Goal: Complete application form

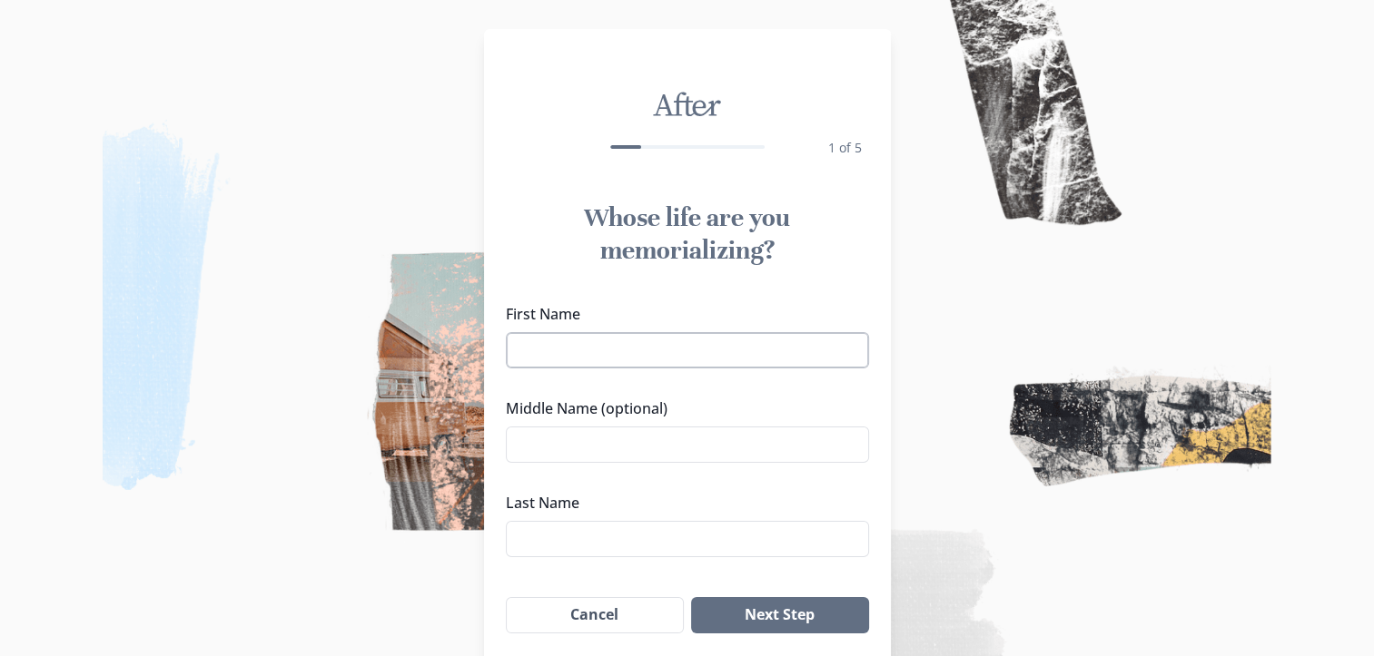
click at [761, 350] on input "First Name" at bounding box center [687, 350] width 363 height 36
type input "[PERSON_NAME]"
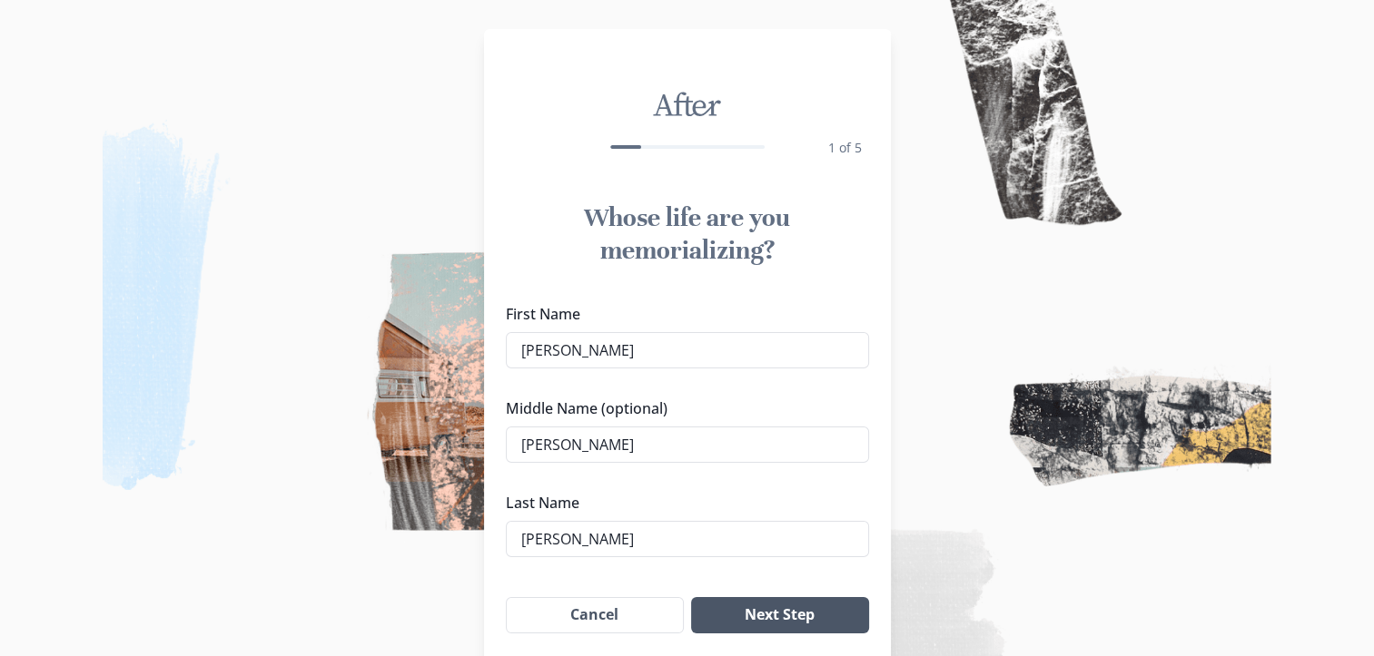
type input "[PERSON_NAME]"
click at [834, 599] on button "Next Step" at bounding box center [779, 615] width 177 height 36
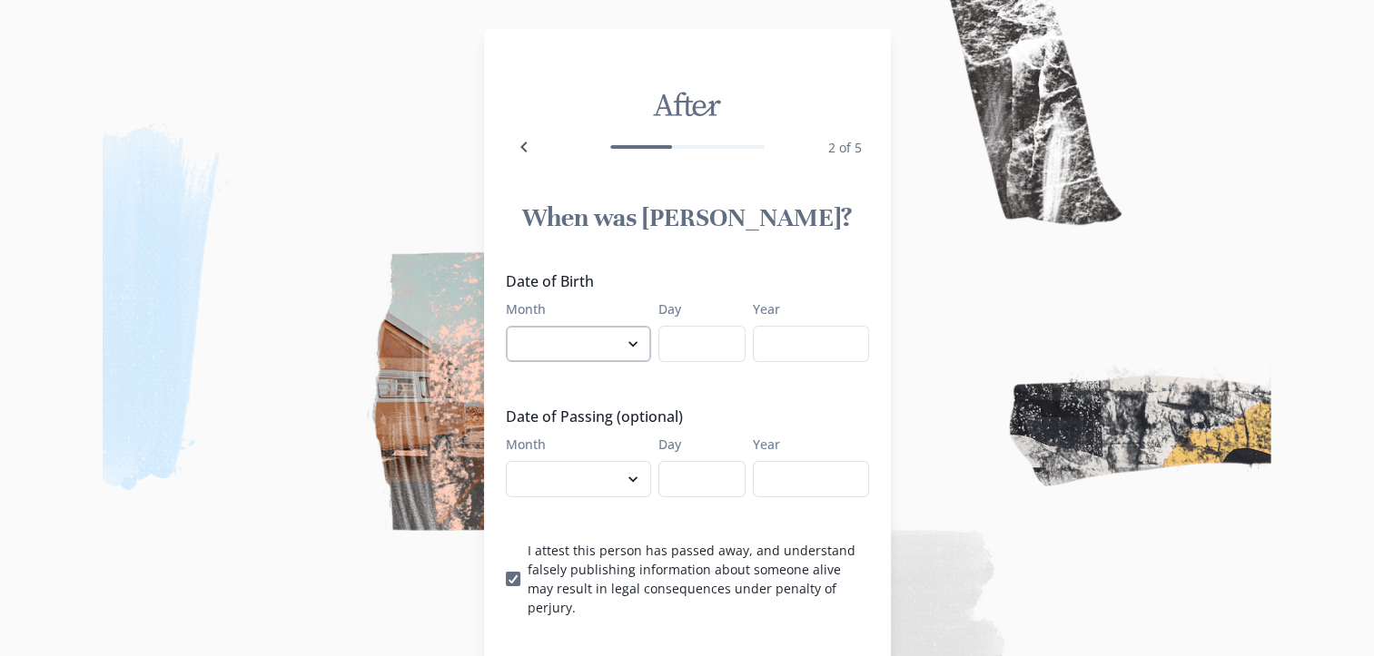
click at [535, 347] on select "January February March April May June July August September October November De…" at bounding box center [578, 344] width 145 height 36
select select "8"
click at [512, 326] on select "January February March April May June July August September October November De…" at bounding box center [578, 344] width 145 height 36
click at [727, 332] on input "Day" at bounding box center [701, 344] width 87 height 36
type input "26"
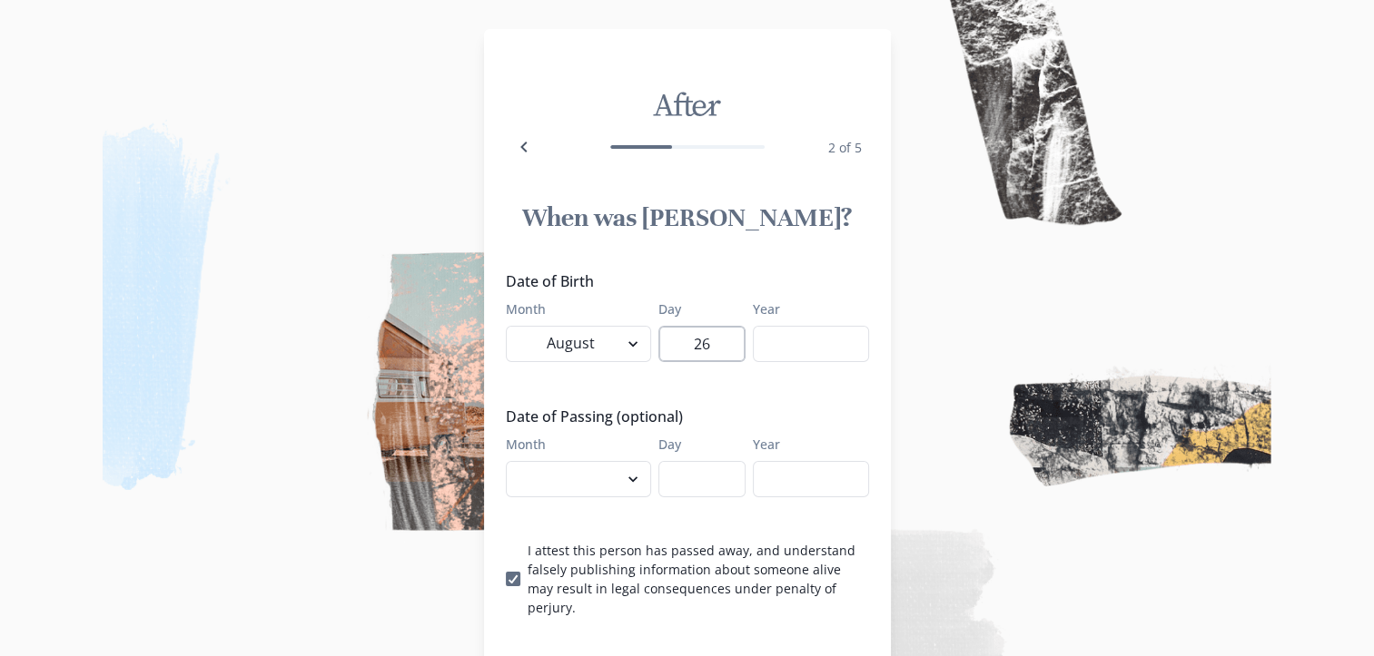
type input "7"
type input "1970"
select select "8"
type input "26"
type input "2025"
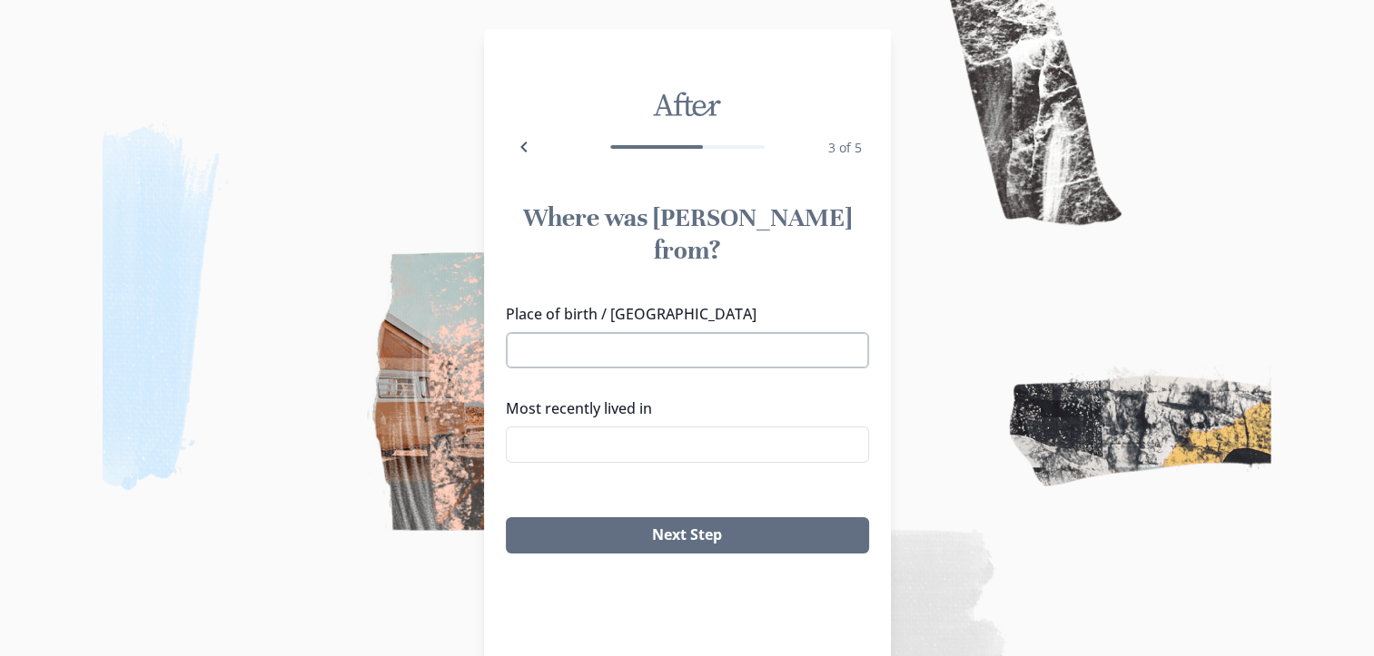
click at [674, 332] on input "Place of birth / [GEOGRAPHIC_DATA]" at bounding box center [687, 350] width 363 height 36
click at [802, 332] on input "Place of birth / [GEOGRAPHIC_DATA]" at bounding box center [687, 350] width 363 height 36
click at [802, 332] on input "[GEOGRAPHIC_DATA]" at bounding box center [687, 350] width 363 height 36
click at [789, 343] on li "[GEOGRAPHIC_DATA], [GEOGRAPHIC_DATA]" at bounding box center [693, 351] width 361 height 29
type input "[GEOGRAPHIC_DATA], [GEOGRAPHIC_DATA]"
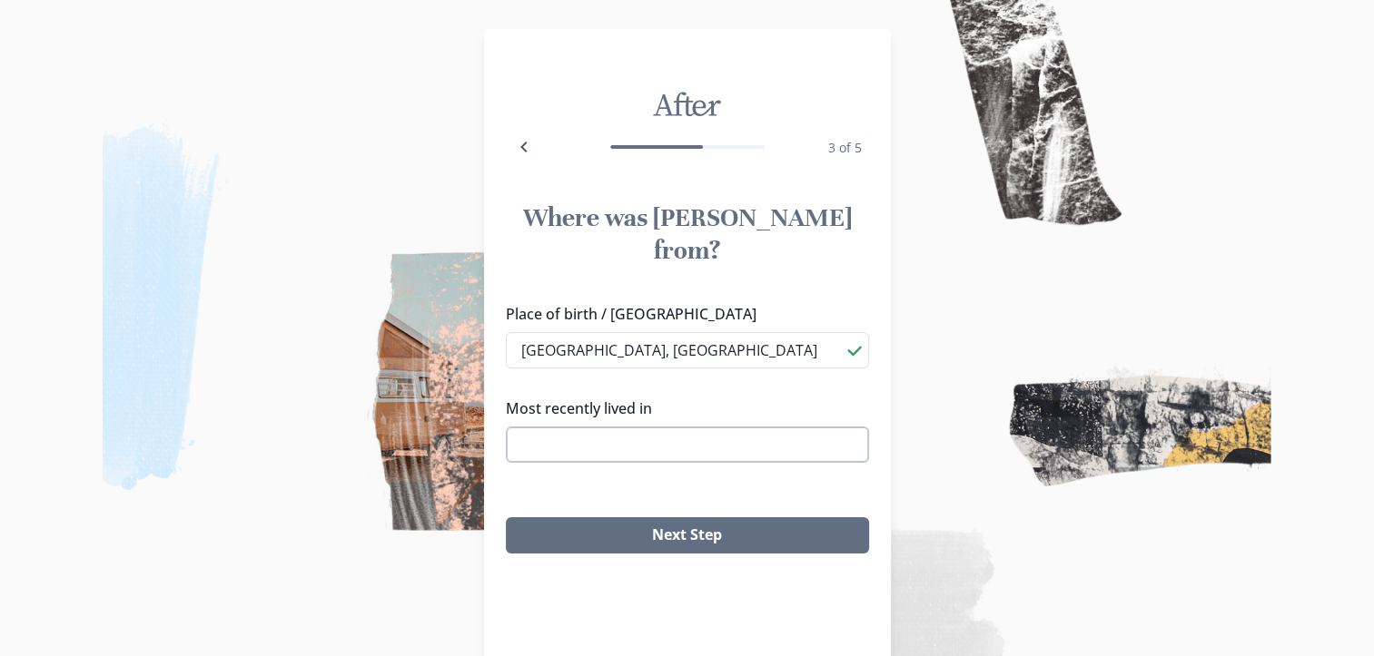
click at [770, 427] on input "Most recently lived in" at bounding box center [687, 445] width 363 height 36
type input "M"
click at [851, 358] on div "Place of birth / [GEOGRAPHIC_DATA] [GEOGRAPHIC_DATA], [GEOGRAPHIC_DATA] Most re…" at bounding box center [687, 390] width 363 height 174
click at [768, 434] on div "Place of birth / [GEOGRAPHIC_DATA] [GEOGRAPHIC_DATA], [GEOGRAPHIC_DATA] Most re…" at bounding box center [687, 390] width 363 height 174
click at [765, 427] on input "Travelers Rest" at bounding box center [687, 445] width 363 height 36
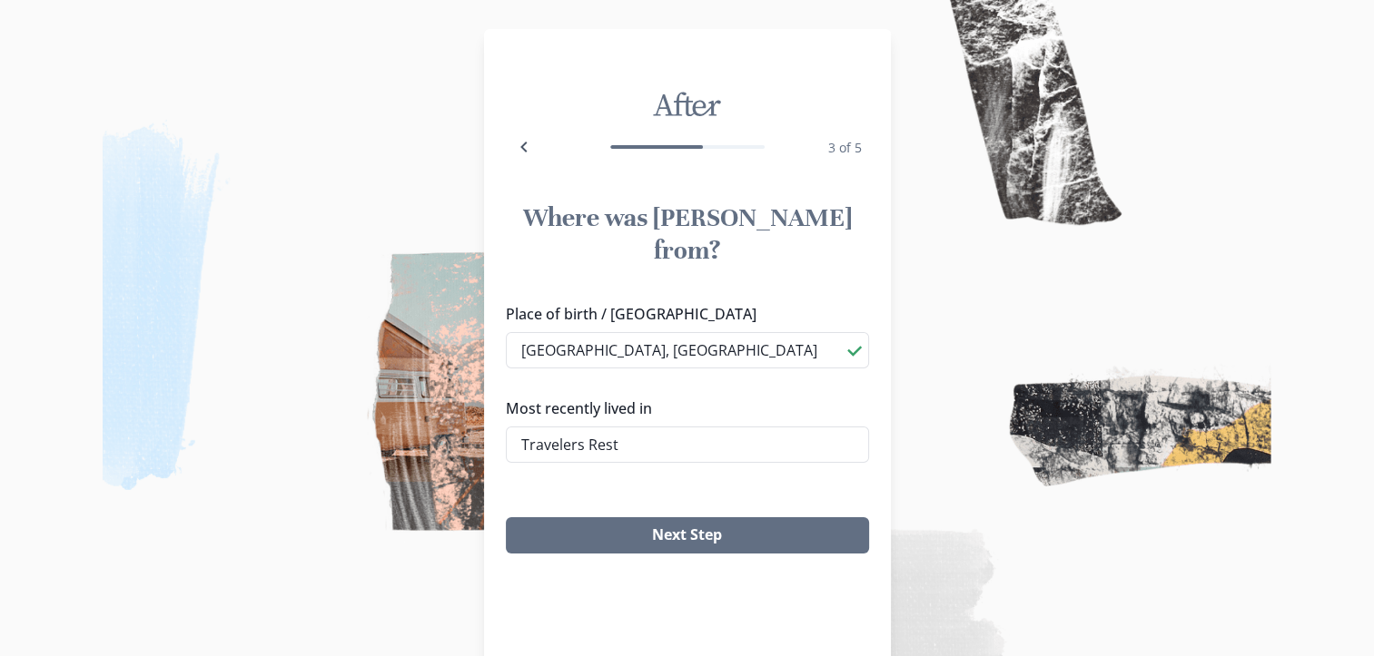
click at [754, 436] on li "Travelers Rest, [GEOGRAPHIC_DATA]" at bounding box center [693, 445] width 361 height 29
type input "Travelers Rest, [GEOGRAPHIC_DATA]"
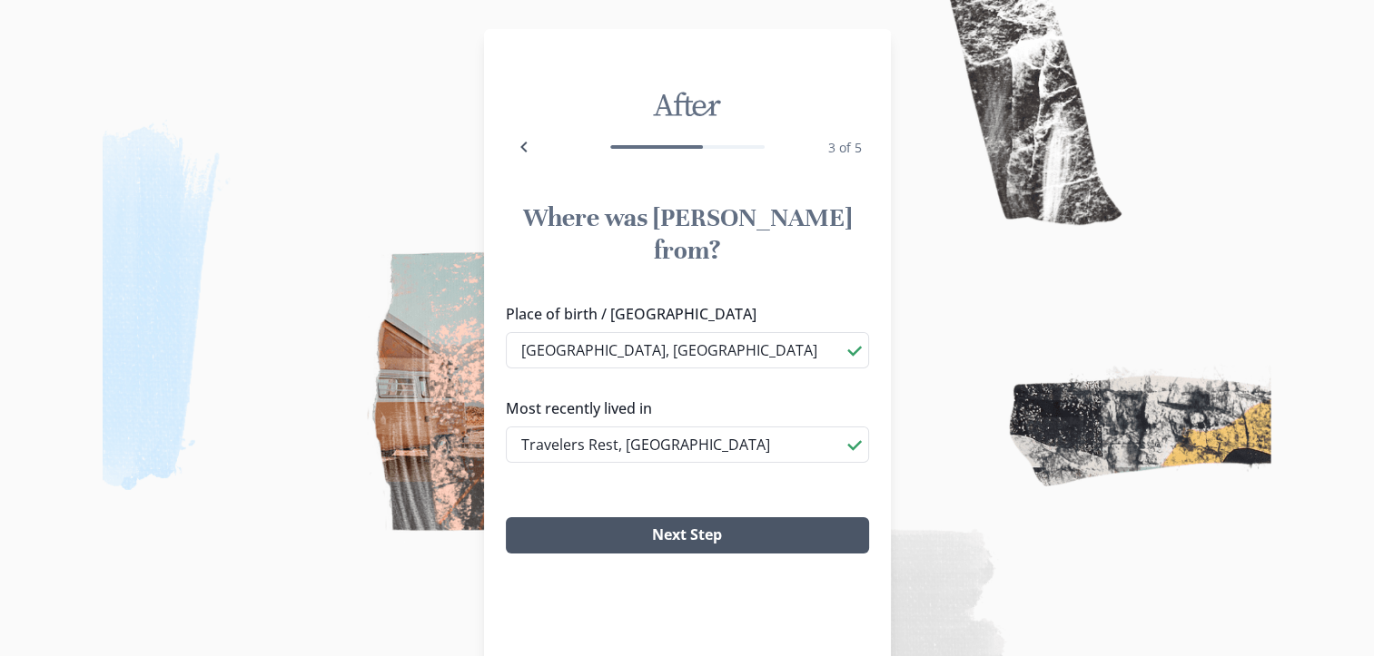
click at [755, 518] on button "Next Step" at bounding box center [687, 536] width 363 height 36
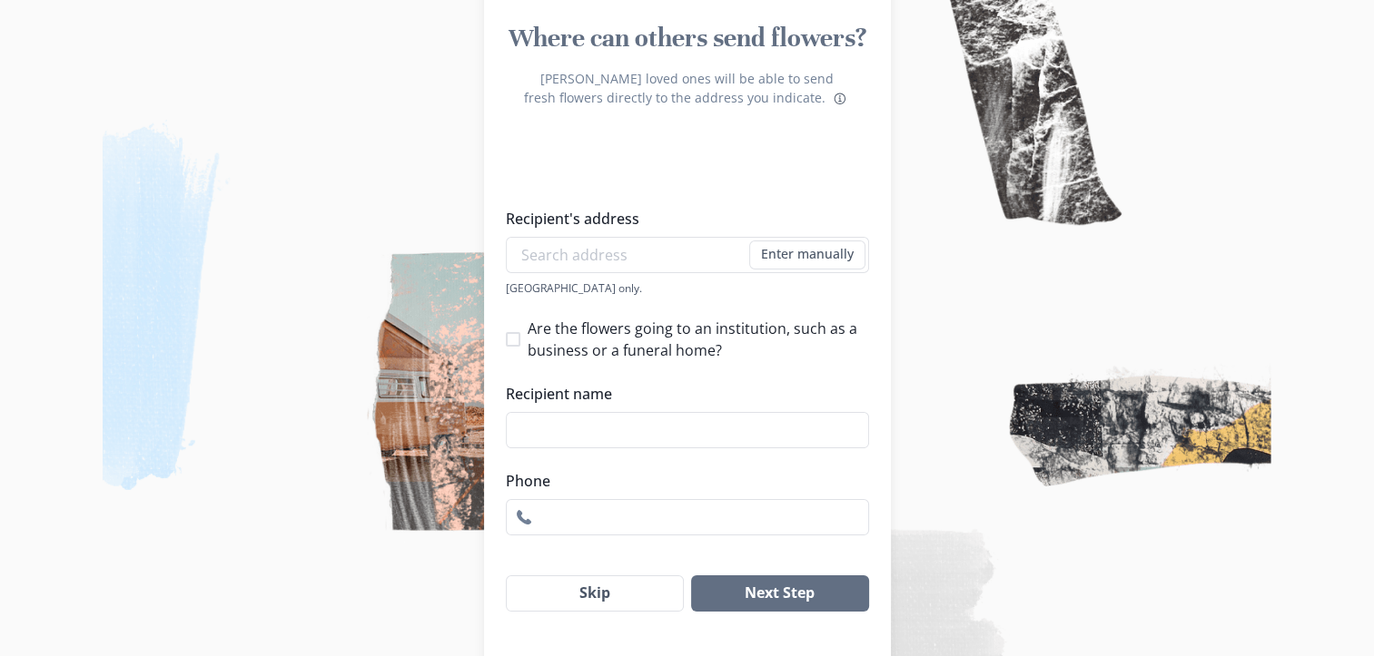
scroll to position [185, 0]
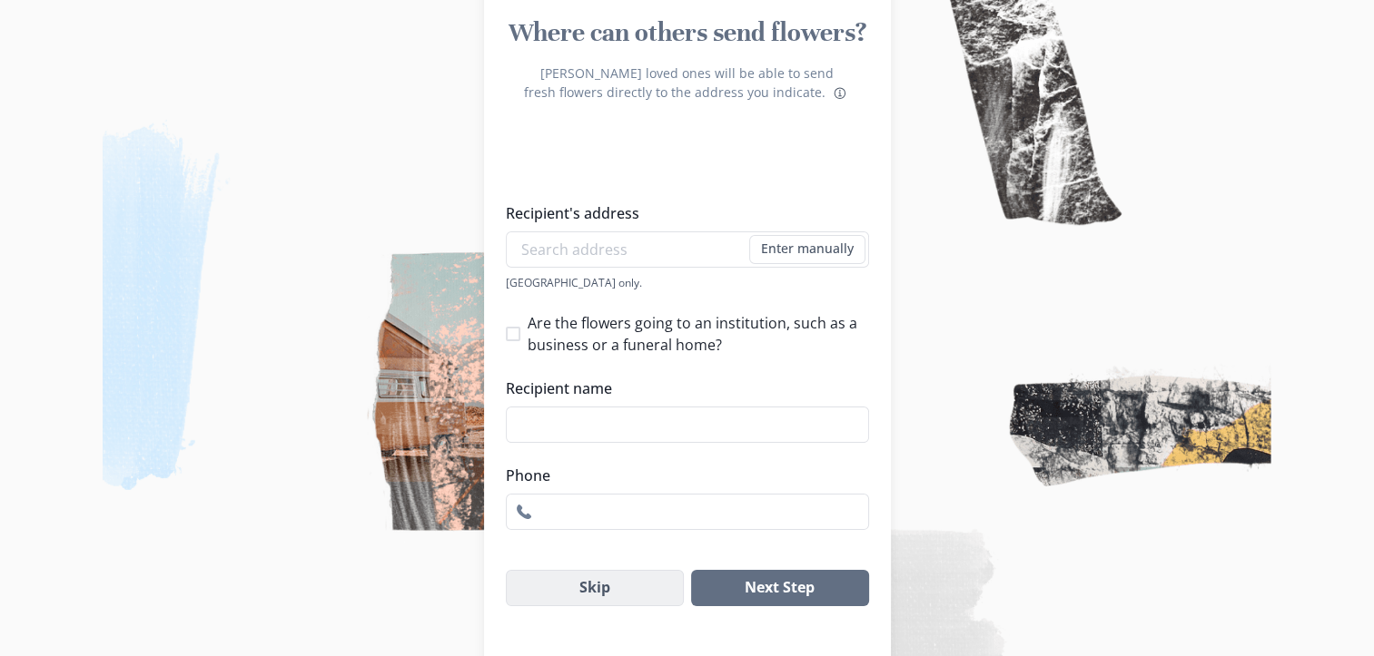
click at [636, 587] on button "Skip" at bounding box center [595, 588] width 179 height 36
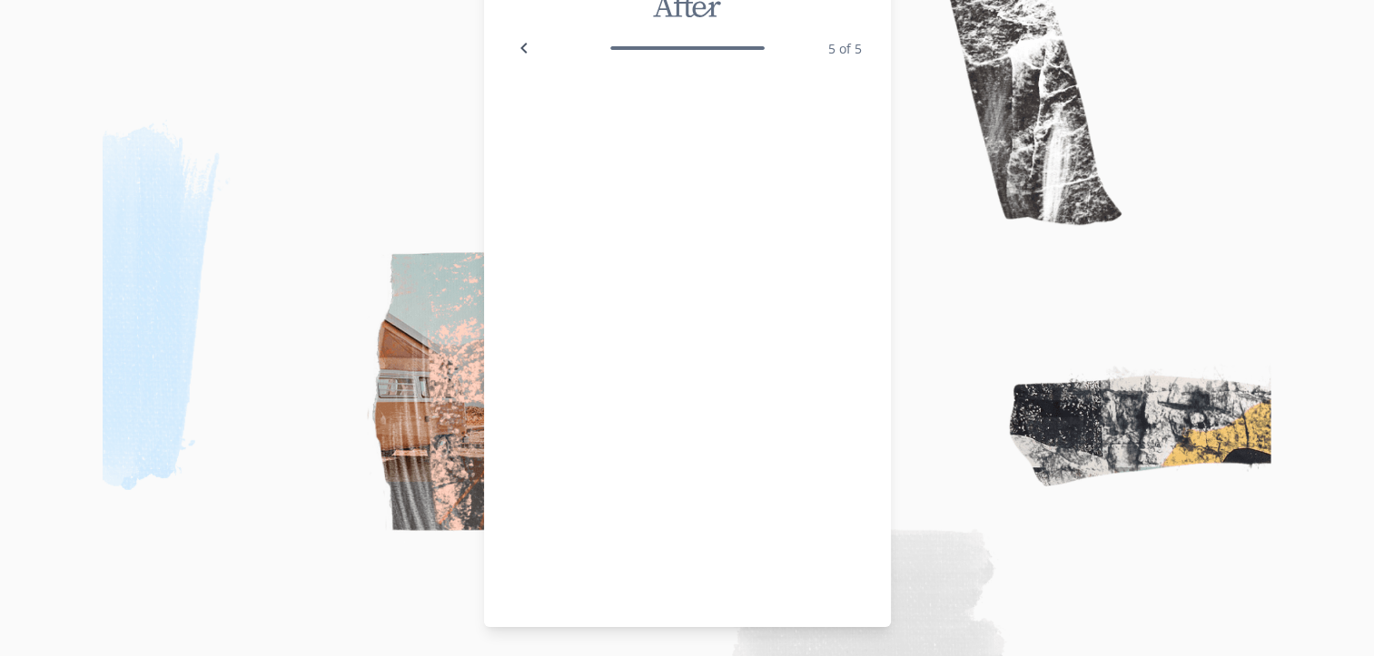
scroll to position [98, 0]
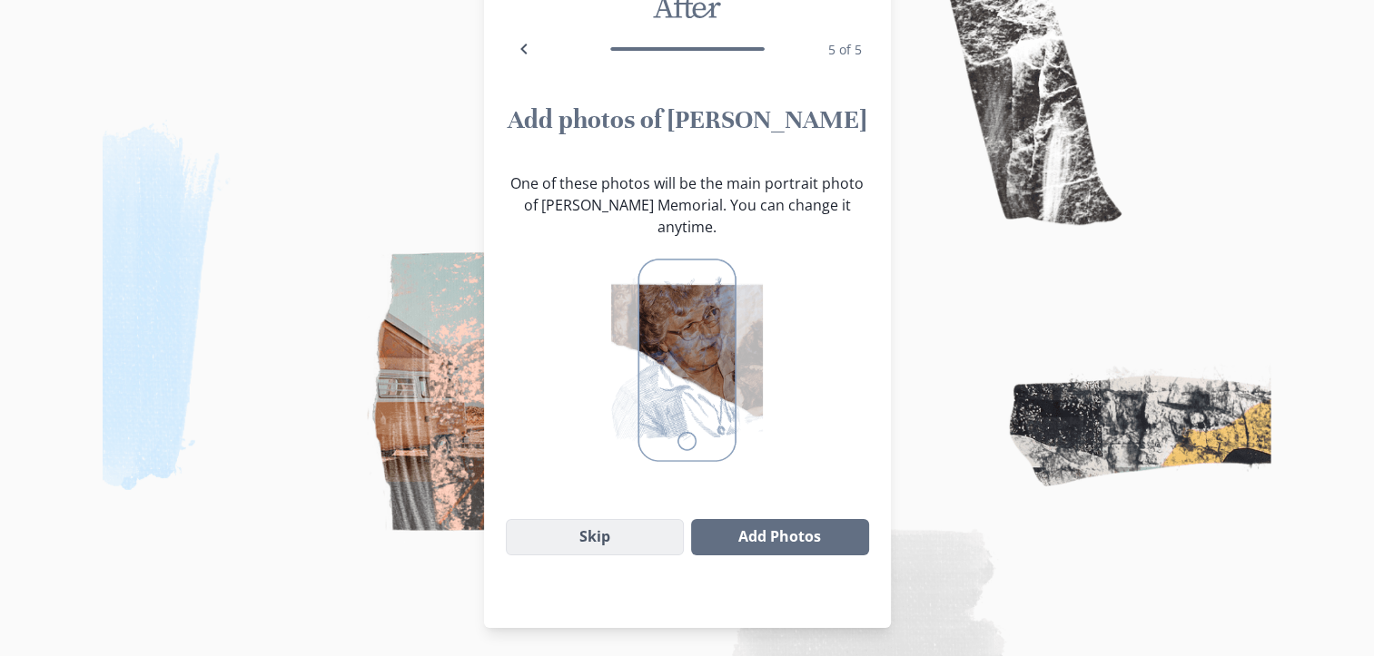
click at [671, 527] on button "Skip" at bounding box center [595, 537] width 179 height 36
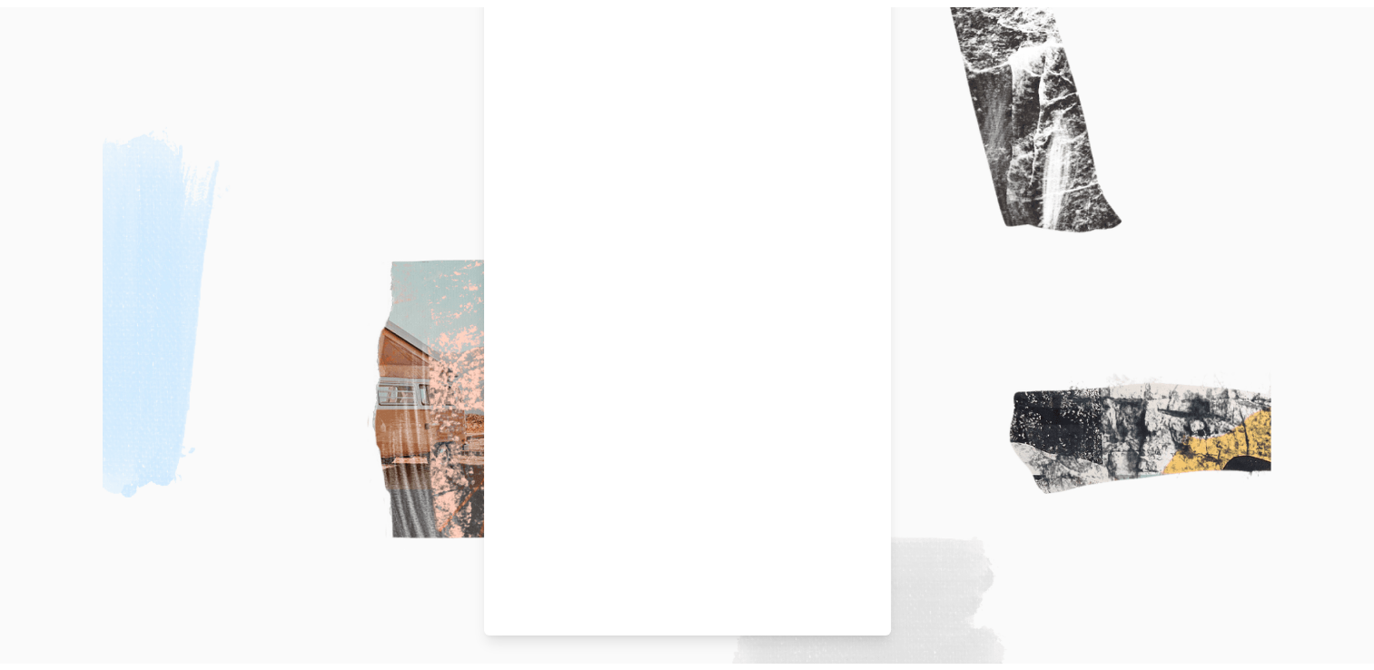
scroll to position [0, 0]
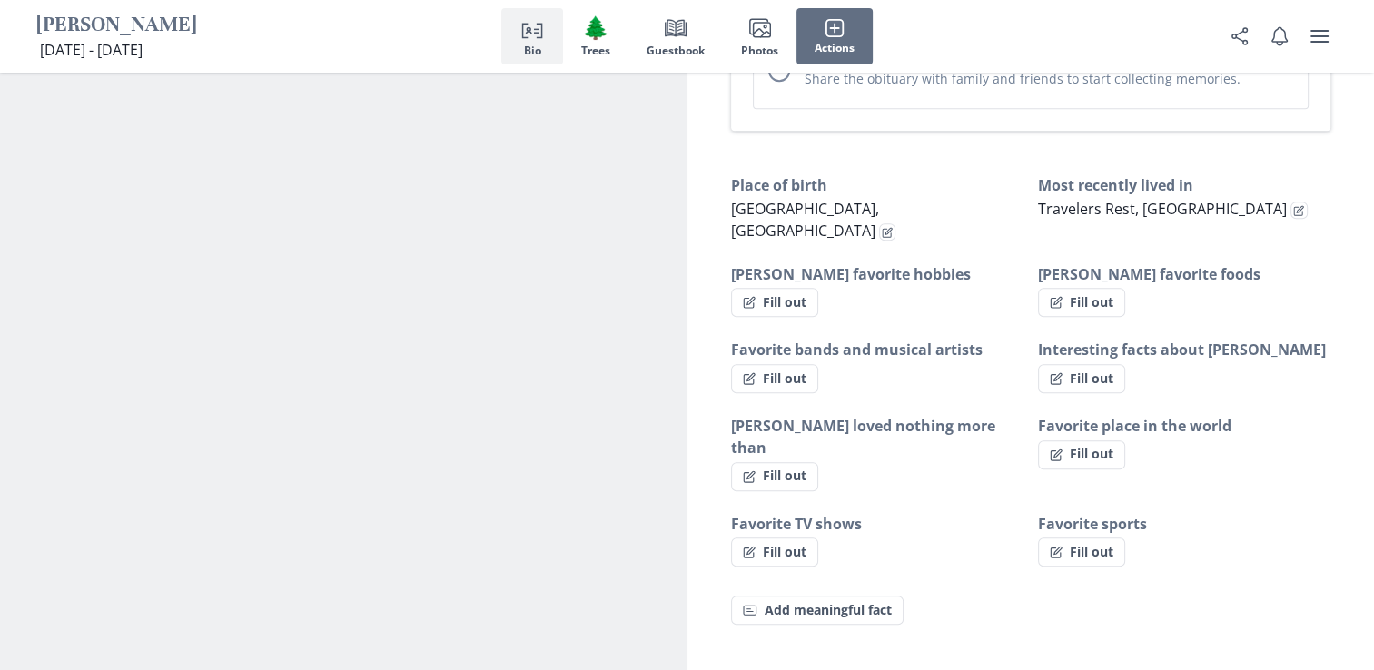
scroll to position [1128, 0]
